Goal: Task Accomplishment & Management: Use online tool/utility

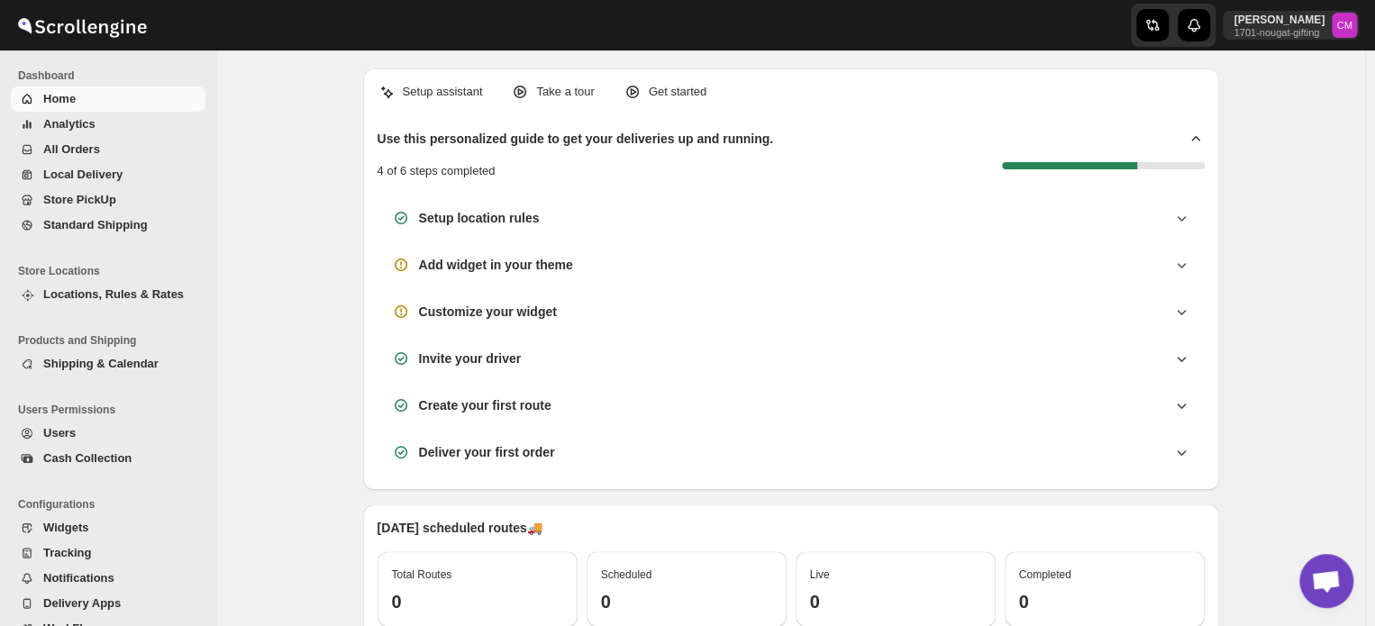
click at [93, 296] on span "Locations, Rules & Rates" at bounding box center [113, 294] width 141 height 14
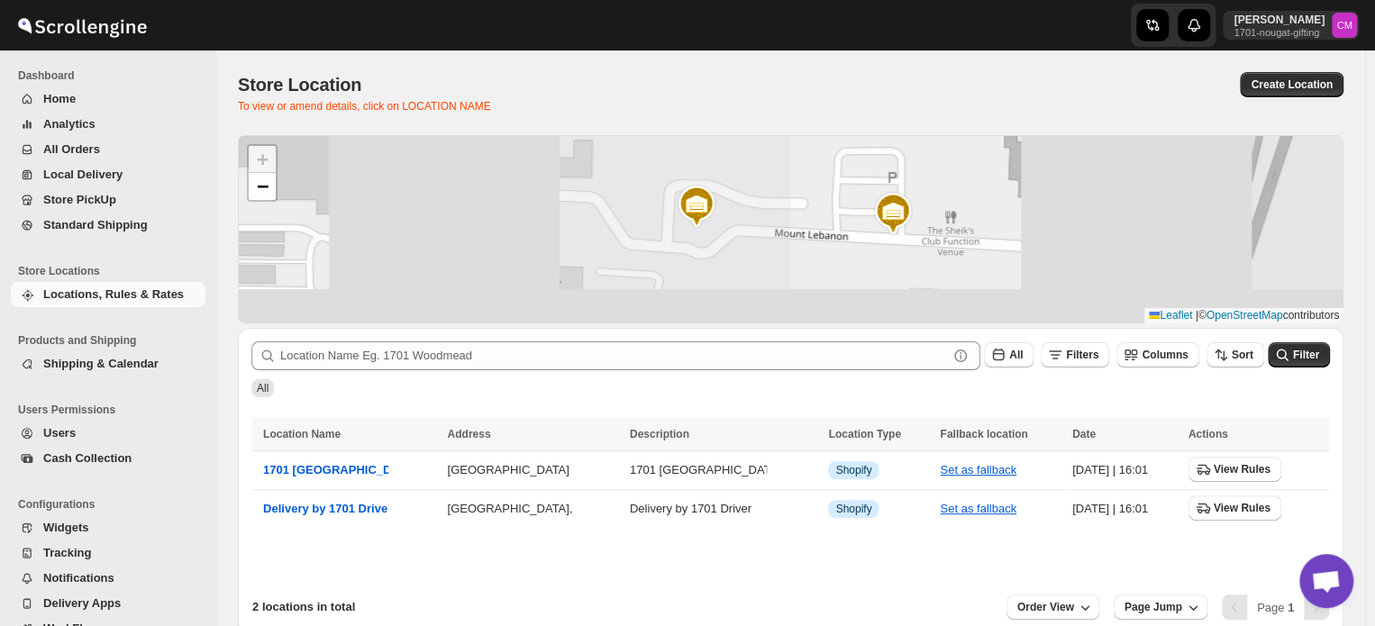
click at [78, 231] on span "Standard Shipping" at bounding box center [95, 225] width 105 height 14
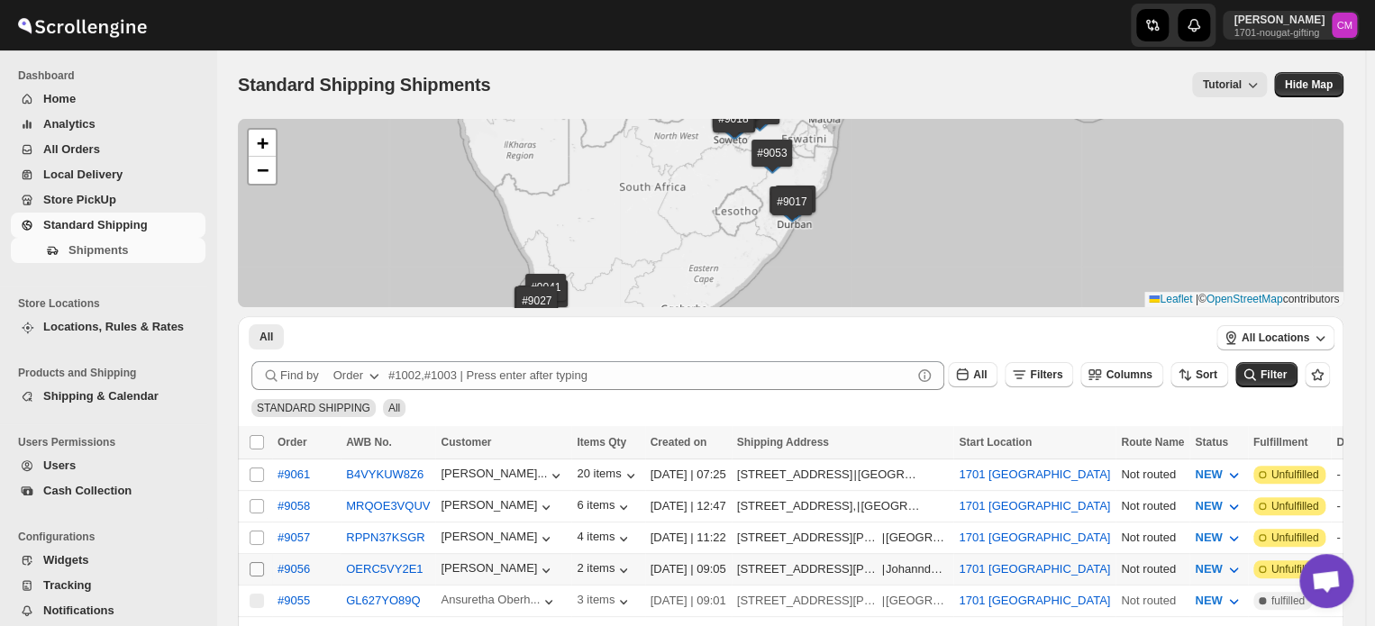
click at [256, 564] on input "Select shipment" at bounding box center [257, 569] width 14 height 14
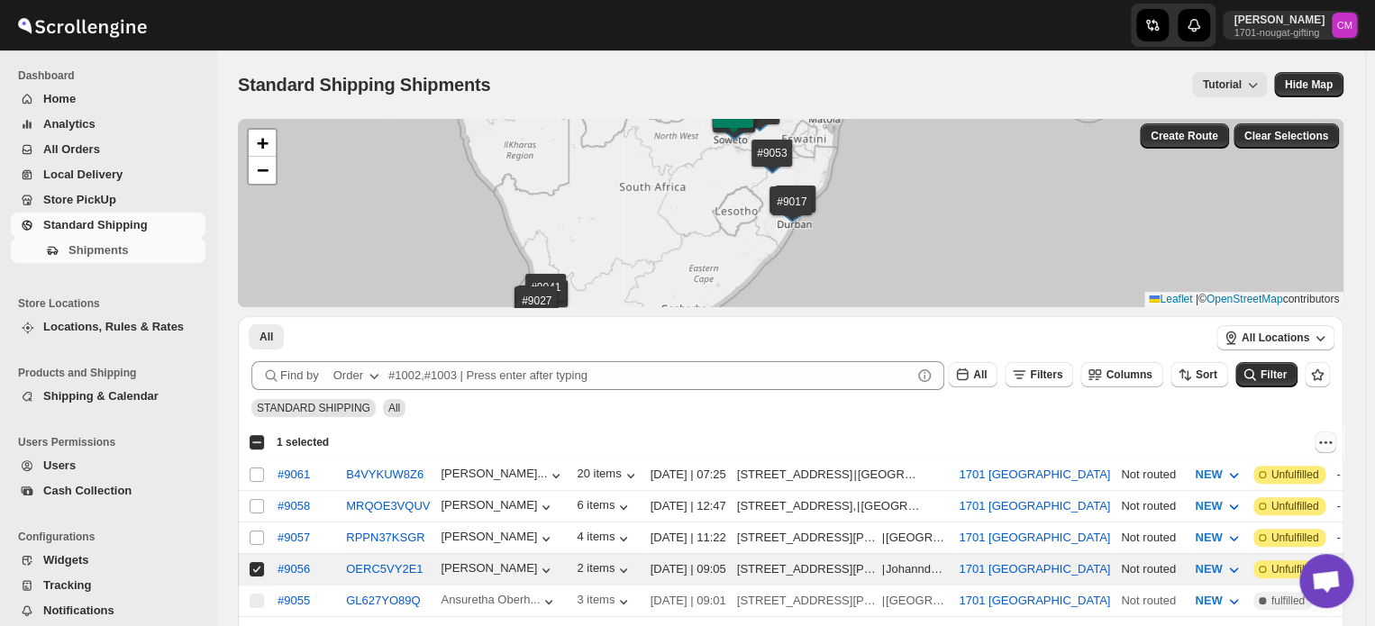
click at [1327, 442] on icon "Actions" at bounding box center [1326, 442] width 3 height 3
click at [1311, 475] on span "MOVE TO LOCAL DELIVERY" at bounding box center [1257, 477] width 156 height 14
checkbox input "false"
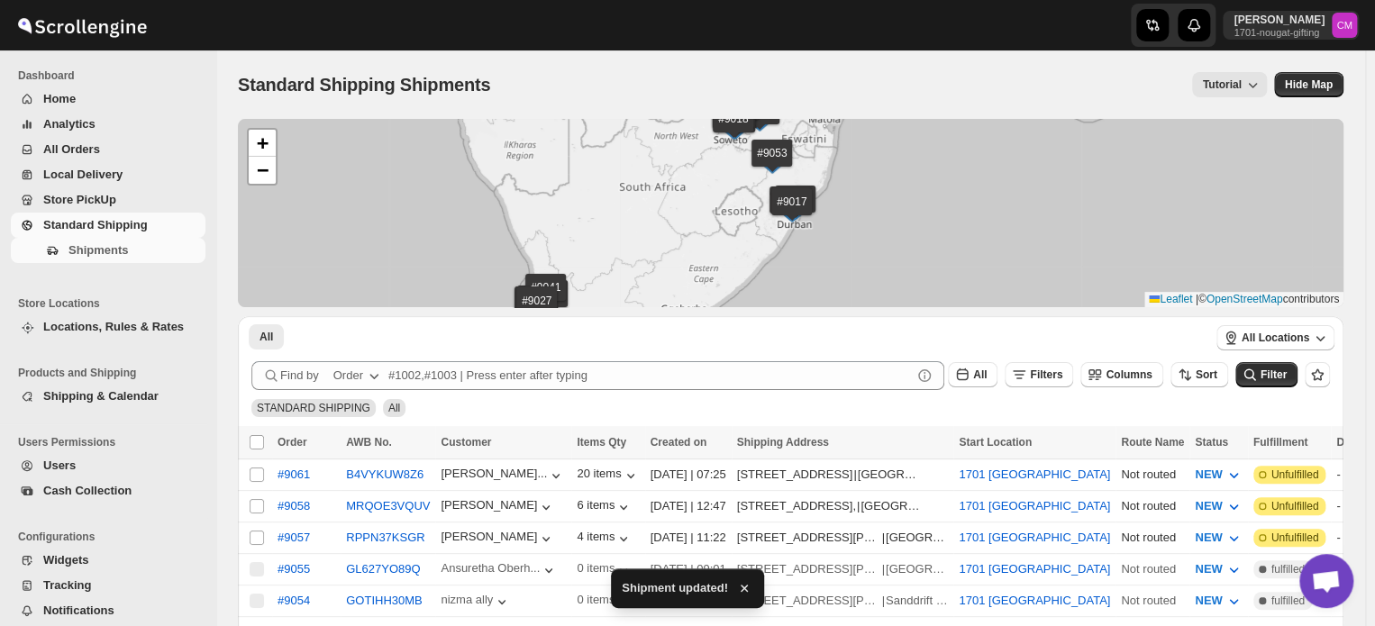
click at [69, 180] on span "Local Delivery" at bounding box center [82, 175] width 79 height 14
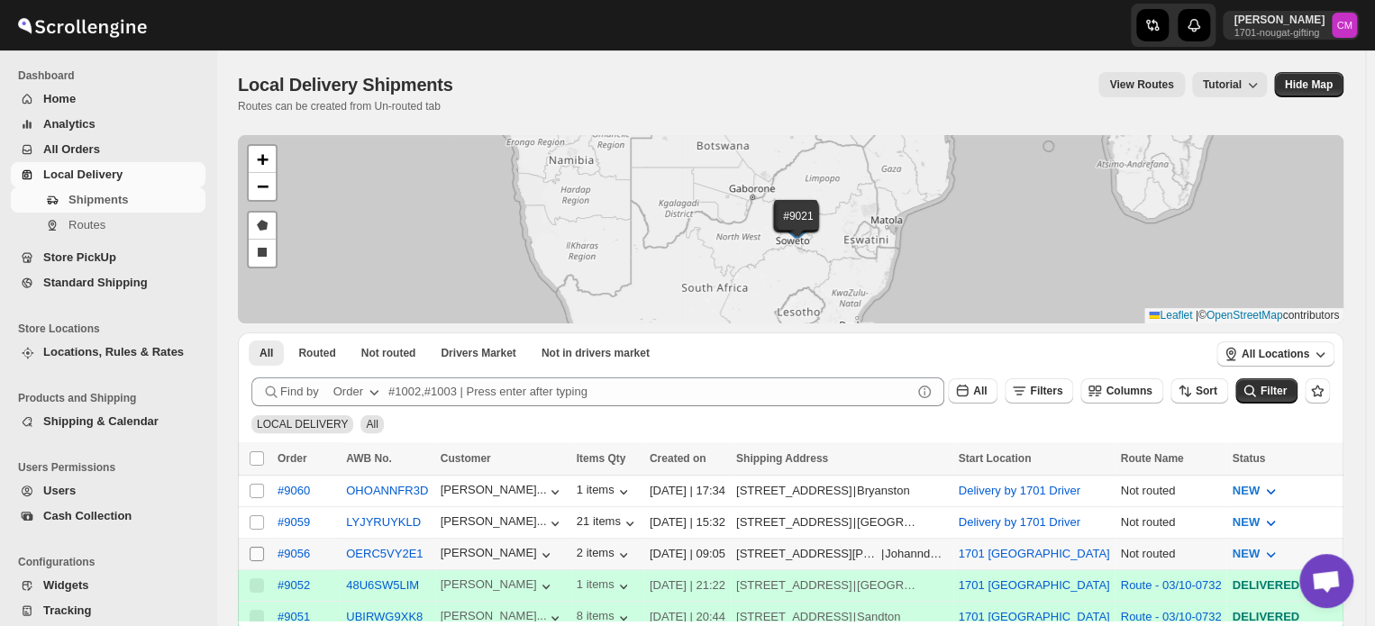
click at [257, 553] on input "Select shipment" at bounding box center [257, 554] width 14 height 14
checkbox input "true"
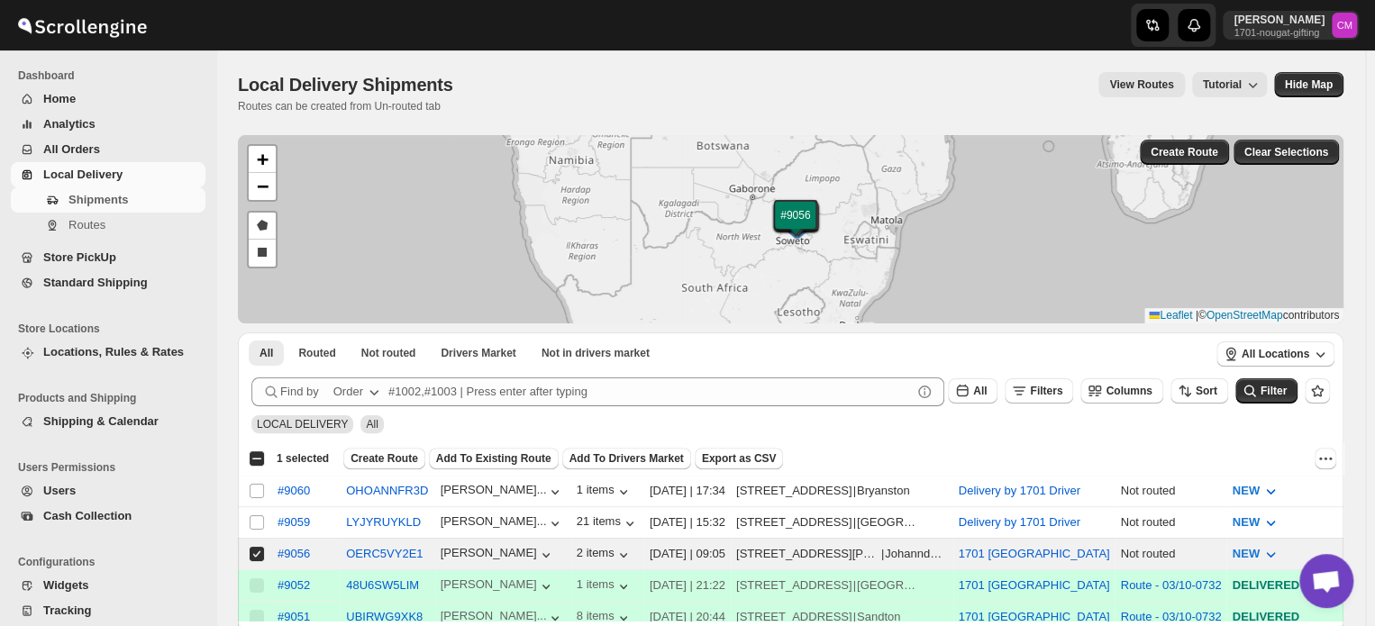
click at [386, 469] on div "Select all 3 shipments 1 selected Create Route Add To Existing Route Add To Dri…" at bounding box center [791, 458] width 1106 height 32
click at [386, 460] on span "Create Route" at bounding box center [385, 458] width 68 height 14
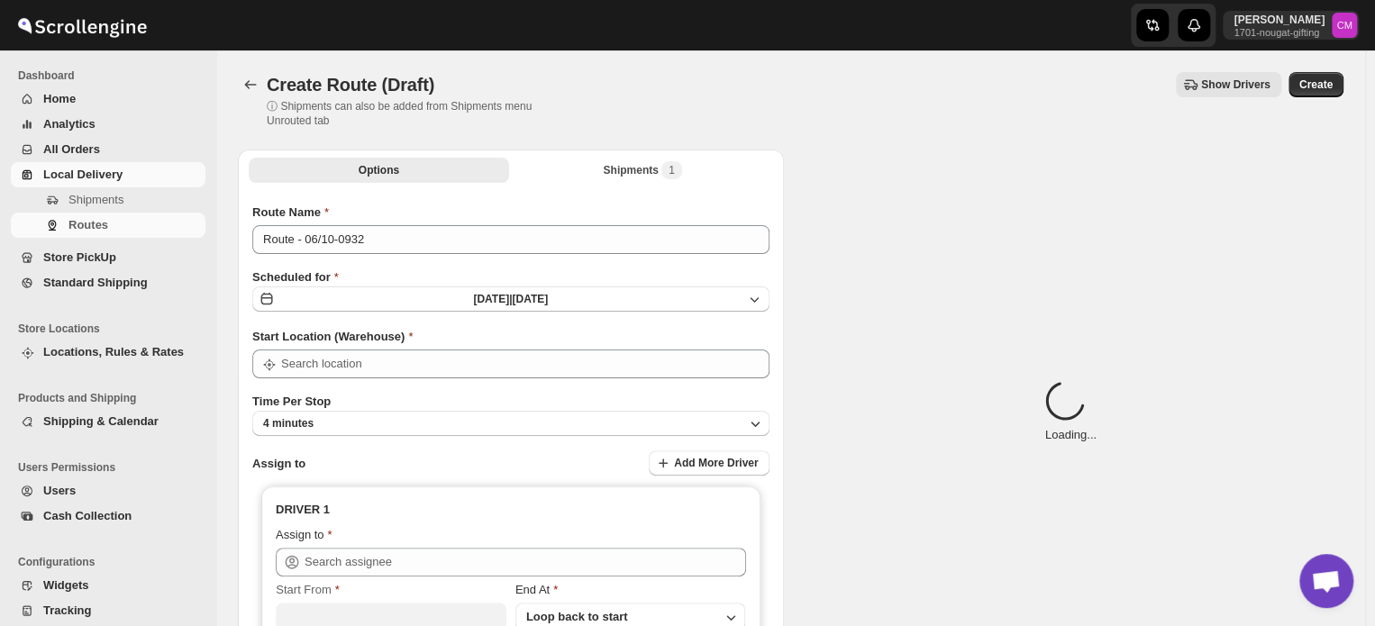
type input "1701 [GEOGRAPHIC_DATA]"
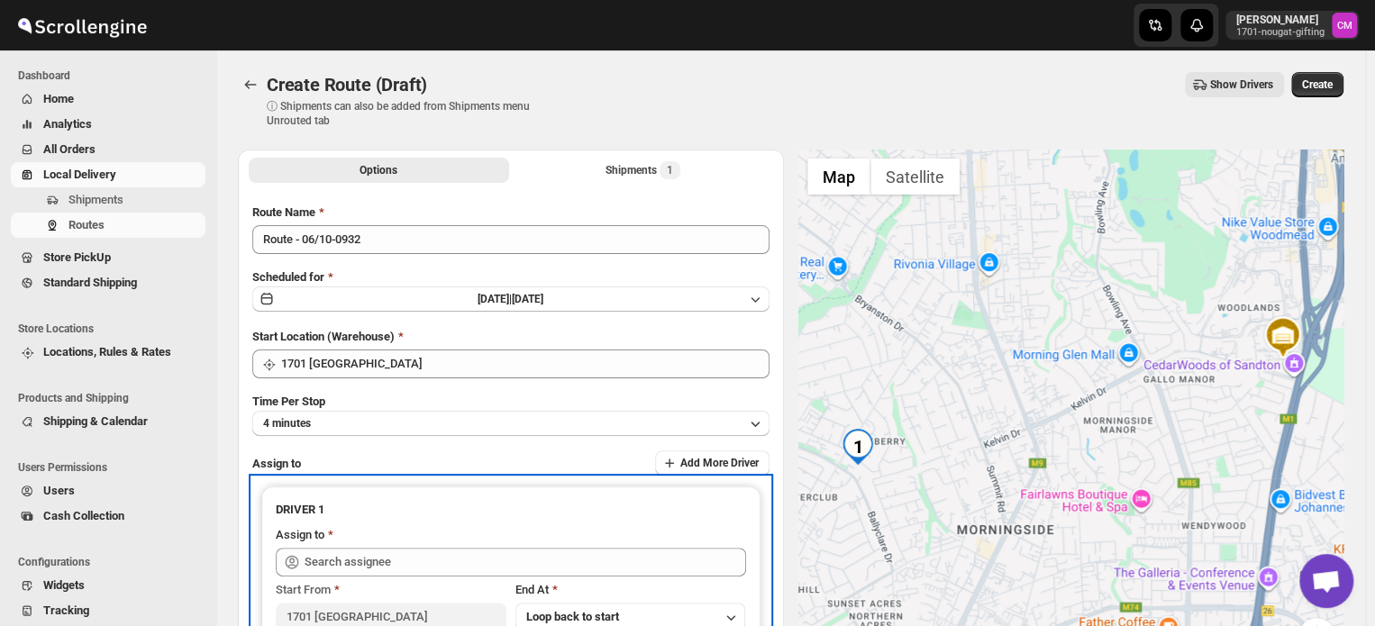
click at [298, 553] on icon at bounding box center [292, 562] width 18 height 18
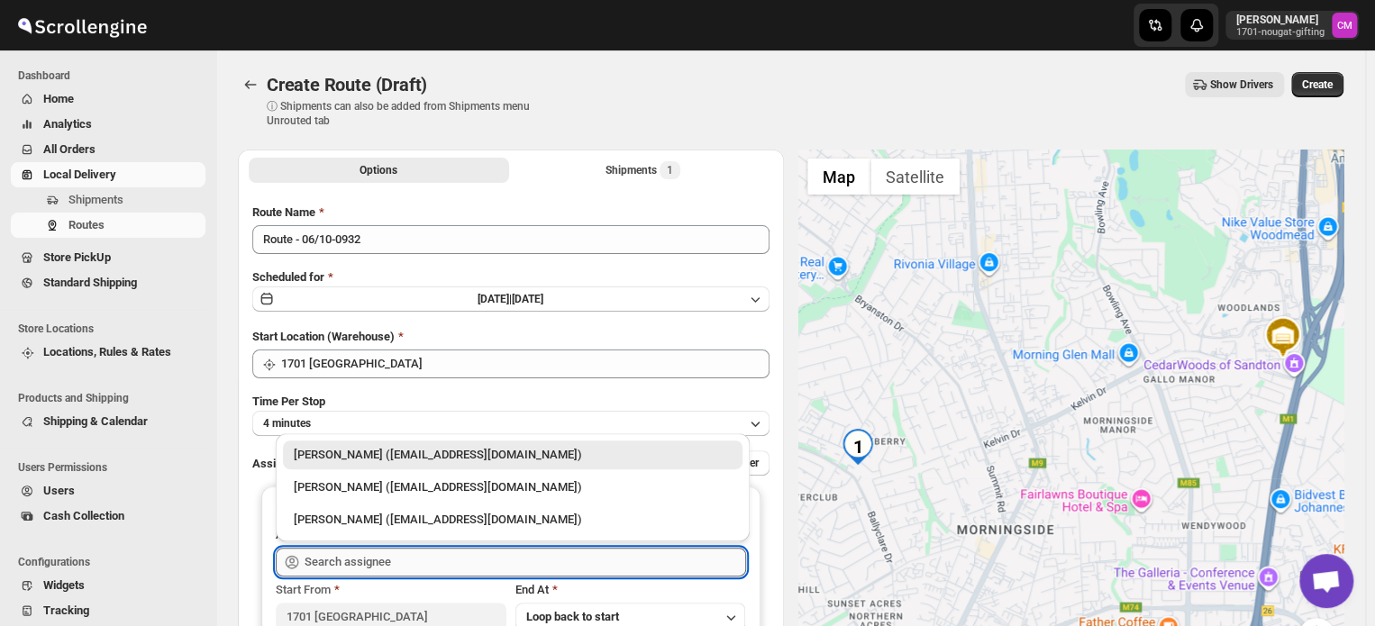
click at [326, 561] on input "text" at bounding box center [526, 562] width 442 height 29
click at [332, 495] on div "[PERSON_NAME] ([EMAIL_ADDRESS][DOMAIN_NAME])" at bounding box center [513, 488] width 438 height 18
type input "[PERSON_NAME] ([EMAIL_ADDRESS][DOMAIN_NAME])"
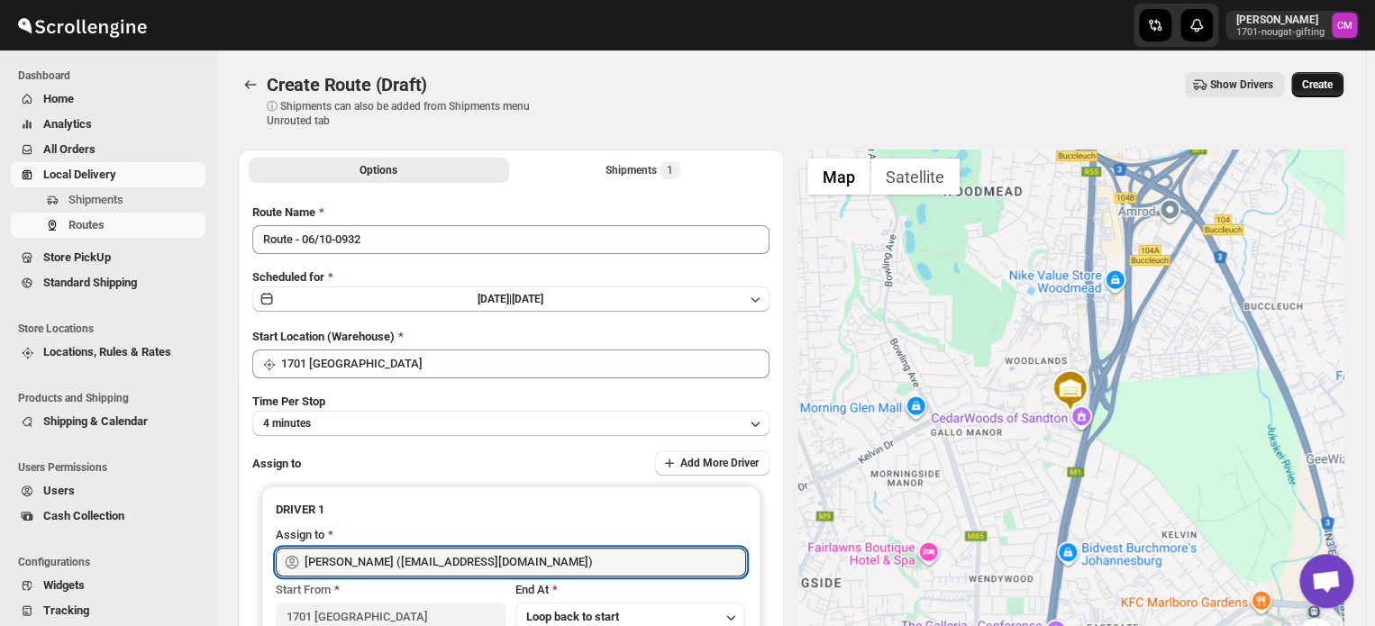
click at [1324, 82] on span "Create" at bounding box center [1317, 84] width 31 height 14
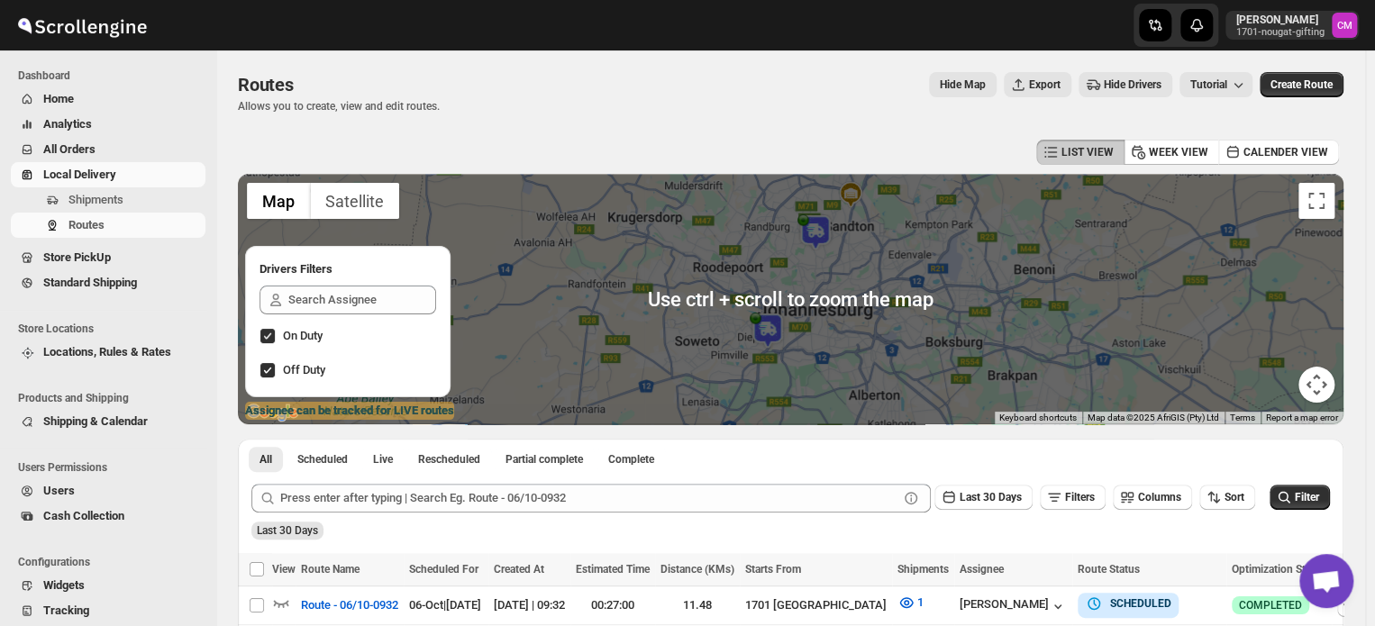
click at [479, 80] on div "Hide Map Export Hide Drivers Tutorial" at bounding box center [853, 84] width 798 height 25
